Goal: Navigation & Orientation: Find specific page/section

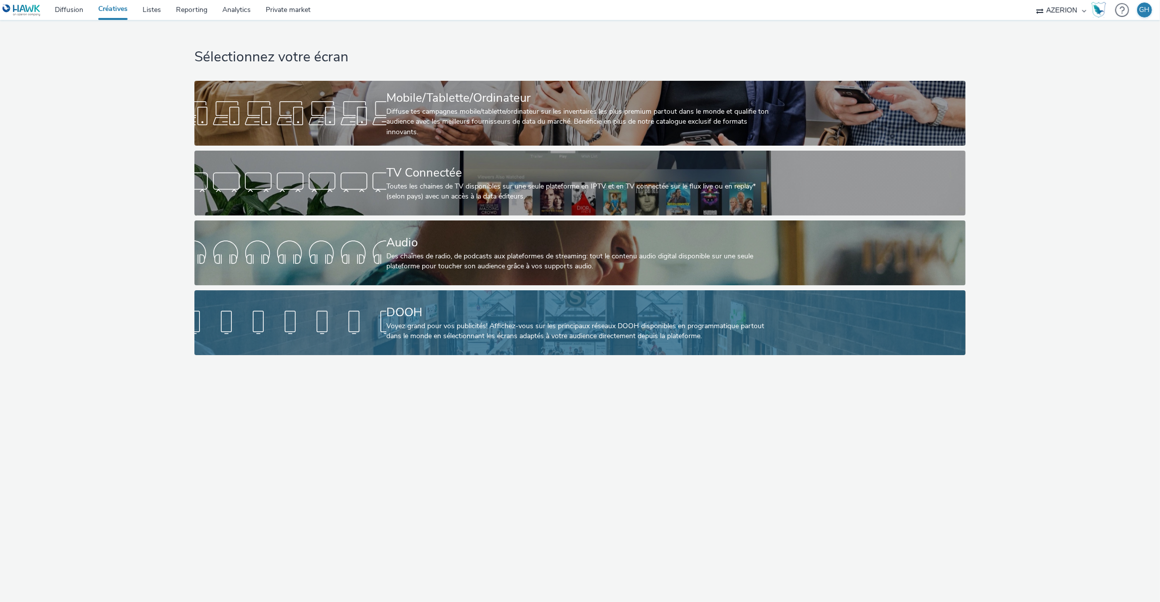
click at [406, 316] on div "DOOH" at bounding box center [577, 312] width 383 height 17
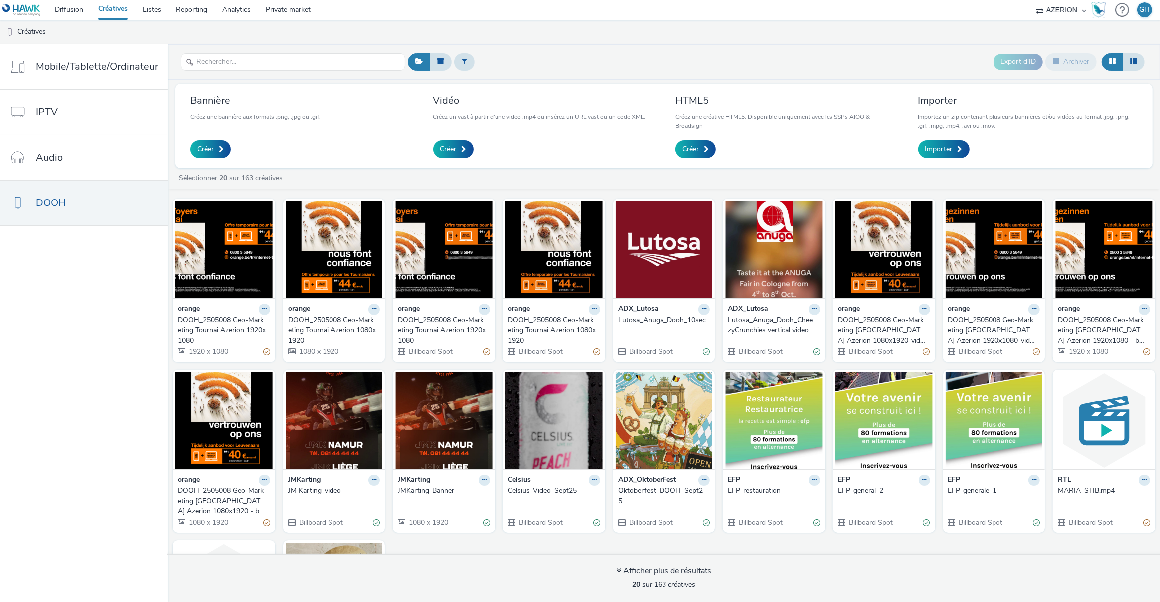
click at [982, 322] on div "DOOH_2505008 Geo-Marketing [GEOGRAPHIC_DATA] Azerion 1920x1080_video" at bounding box center [992, 330] width 88 height 30
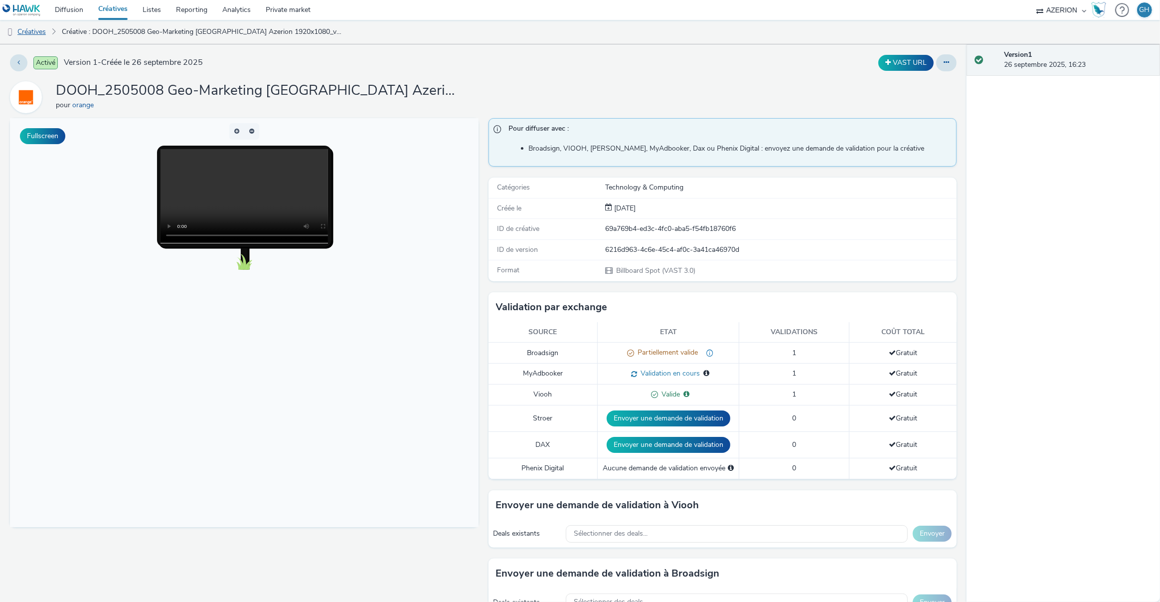
click at [40, 30] on link "Créatives" at bounding box center [25, 32] width 51 height 24
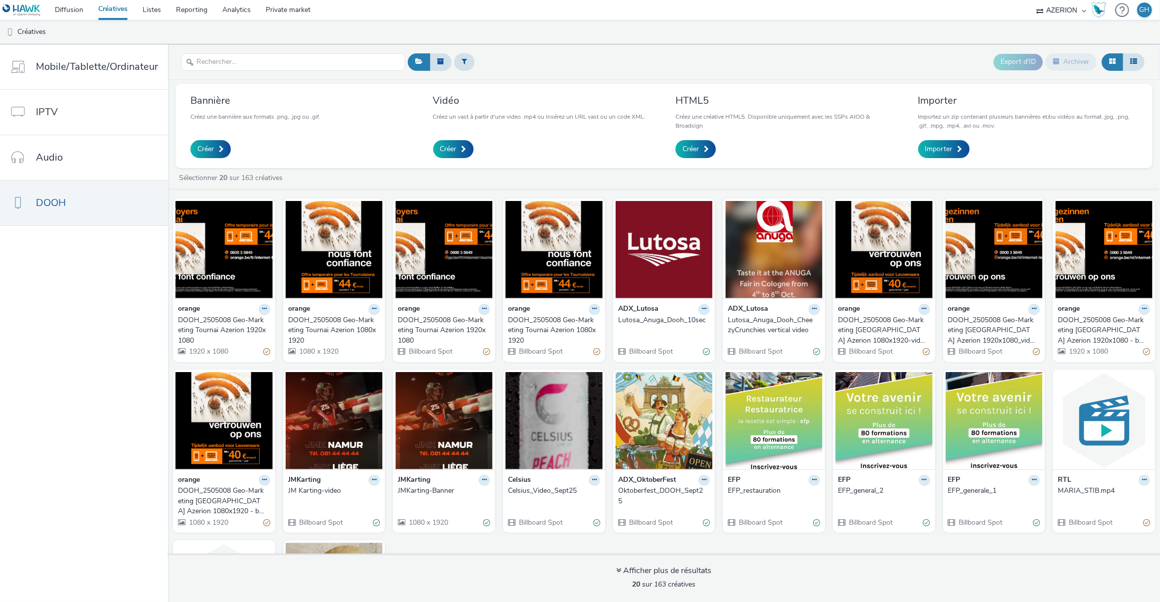
click at [1092, 321] on div "DOOH_2505008 Geo-Marketing [GEOGRAPHIC_DATA] Azerion 1920x1080 - banner" at bounding box center [1102, 330] width 88 height 30
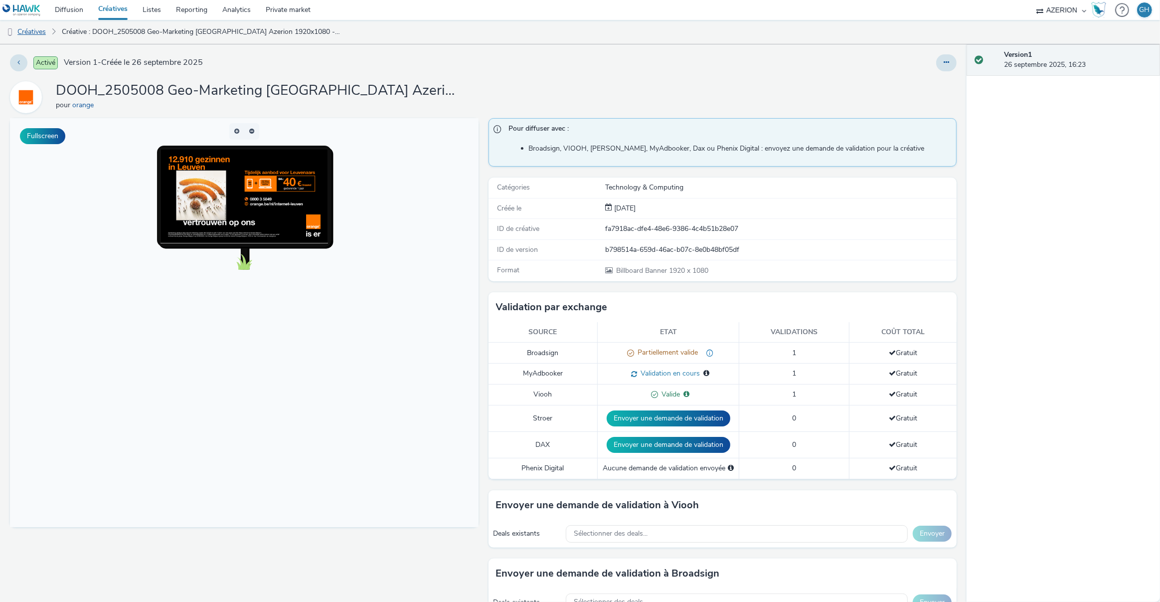
click at [38, 31] on link "Créatives" at bounding box center [25, 32] width 51 height 24
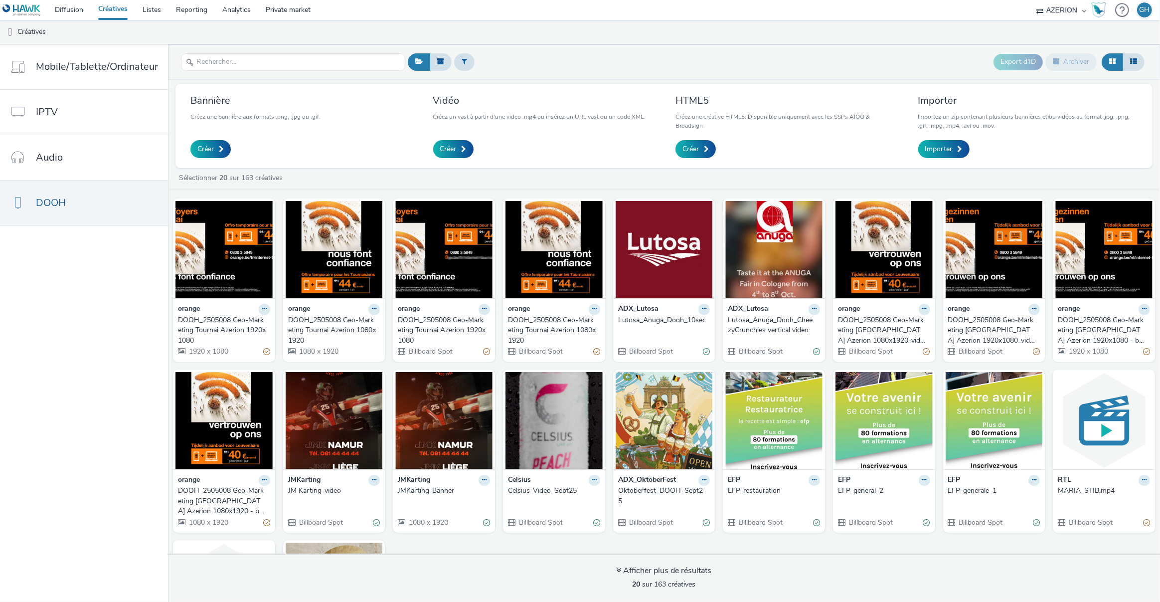
click at [882, 321] on div "DOOH_2505008 Geo-Marketing [GEOGRAPHIC_DATA] Azerion 1080x1920-video" at bounding box center [882, 330] width 88 height 30
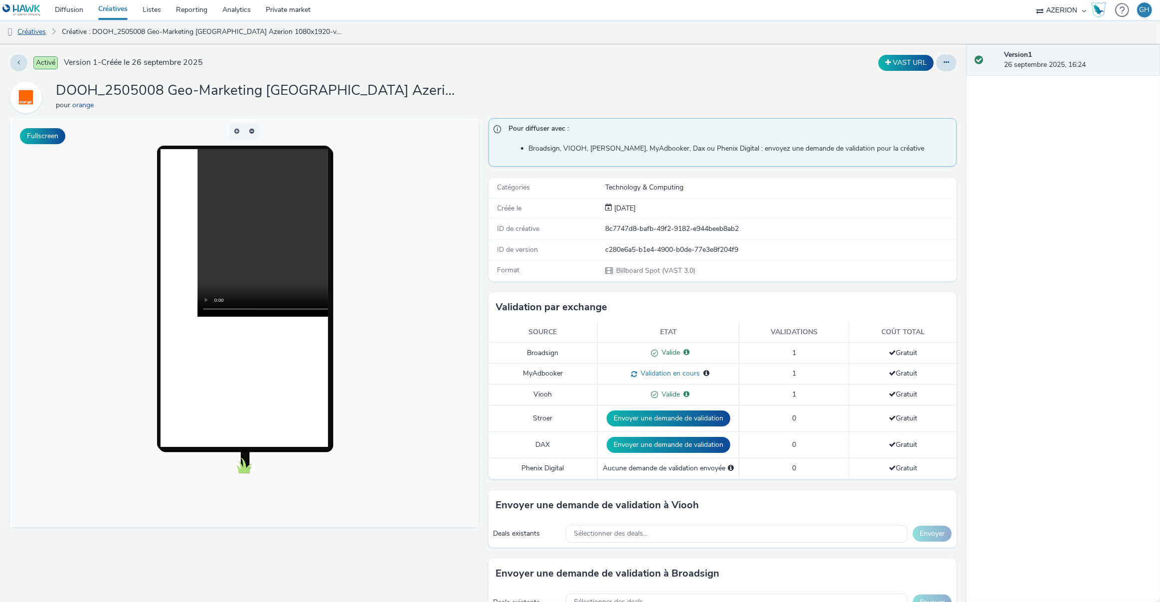
click at [12, 28] on img at bounding box center [10, 32] width 10 height 10
